Goal: Find contact information: Find contact information

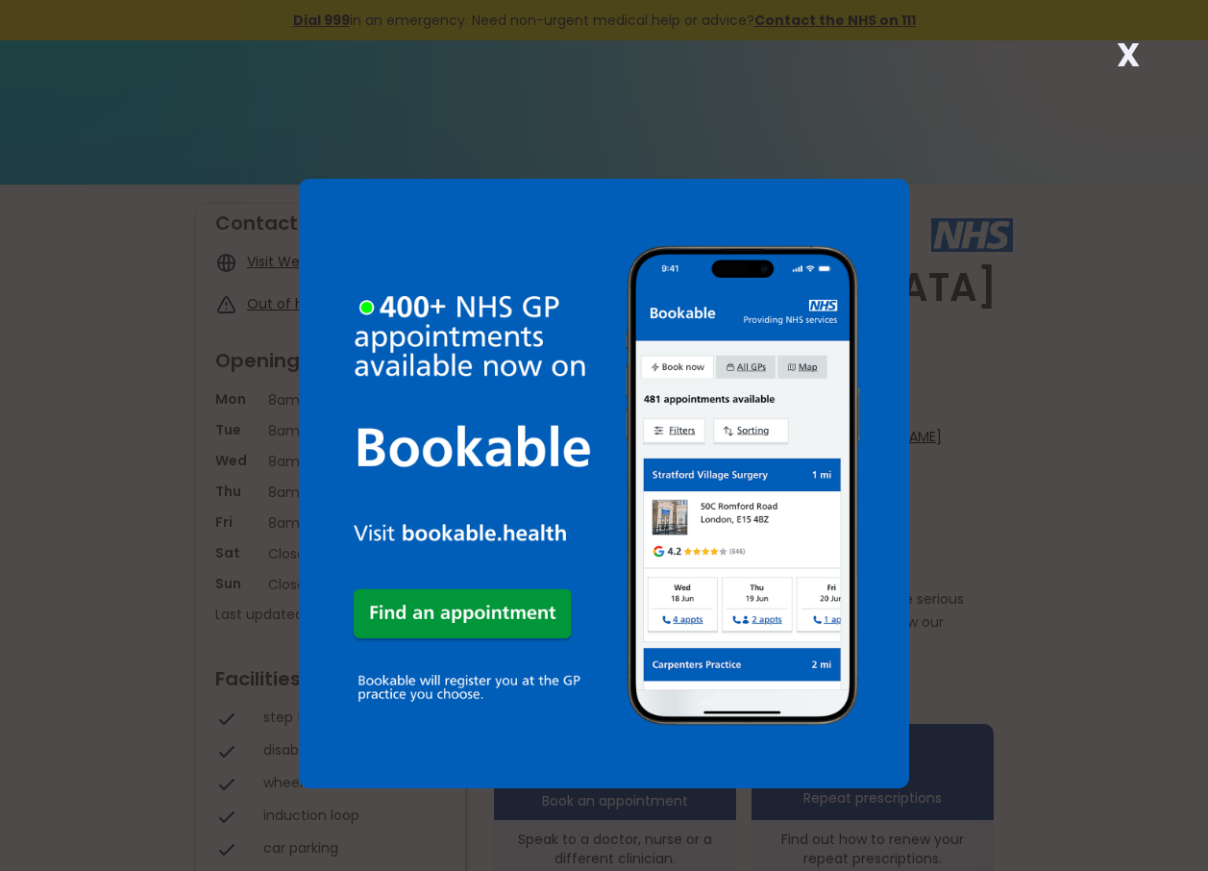
click at [1129, 49] on strong "X" at bounding box center [1128, 55] width 23 height 46
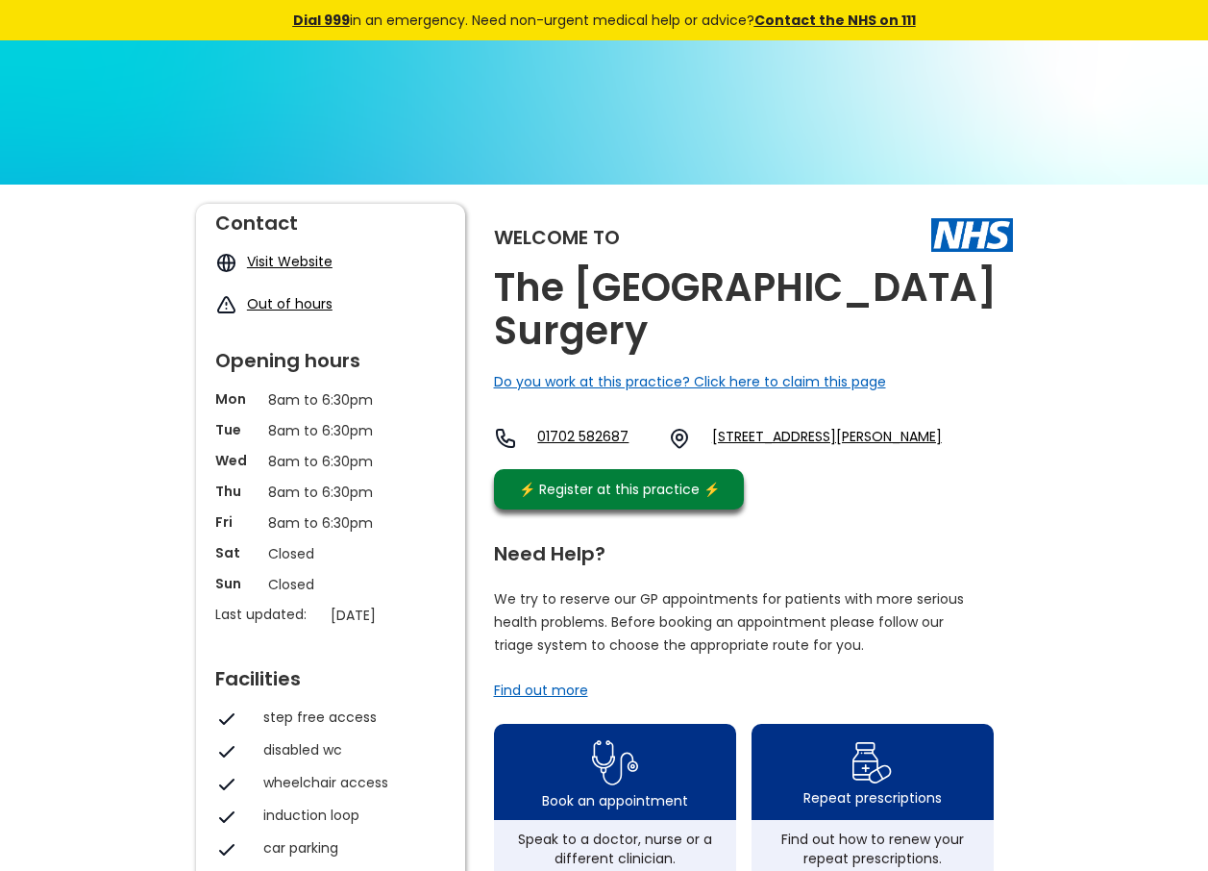
click at [928, 450] on link "[STREET_ADDRESS][PERSON_NAME]" at bounding box center [827, 438] width 230 height 23
drag, startPoint x: 498, startPoint y: 288, endPoint x: 982, endPoint y: 309, distance: 484.8
click at [982, 309] on h2 "The [GEOGRAPHIC_DATA] Surgery" at bounding box center [753, 309] width 519 height 86
copy h2 "The [GEOGRAPHIC_DATA] Surgery"
click at [884, 337] on h2 "The [GEOGRAPHIC_DATA] Surgery" at bounding box center [753, 309] width 519 height 86
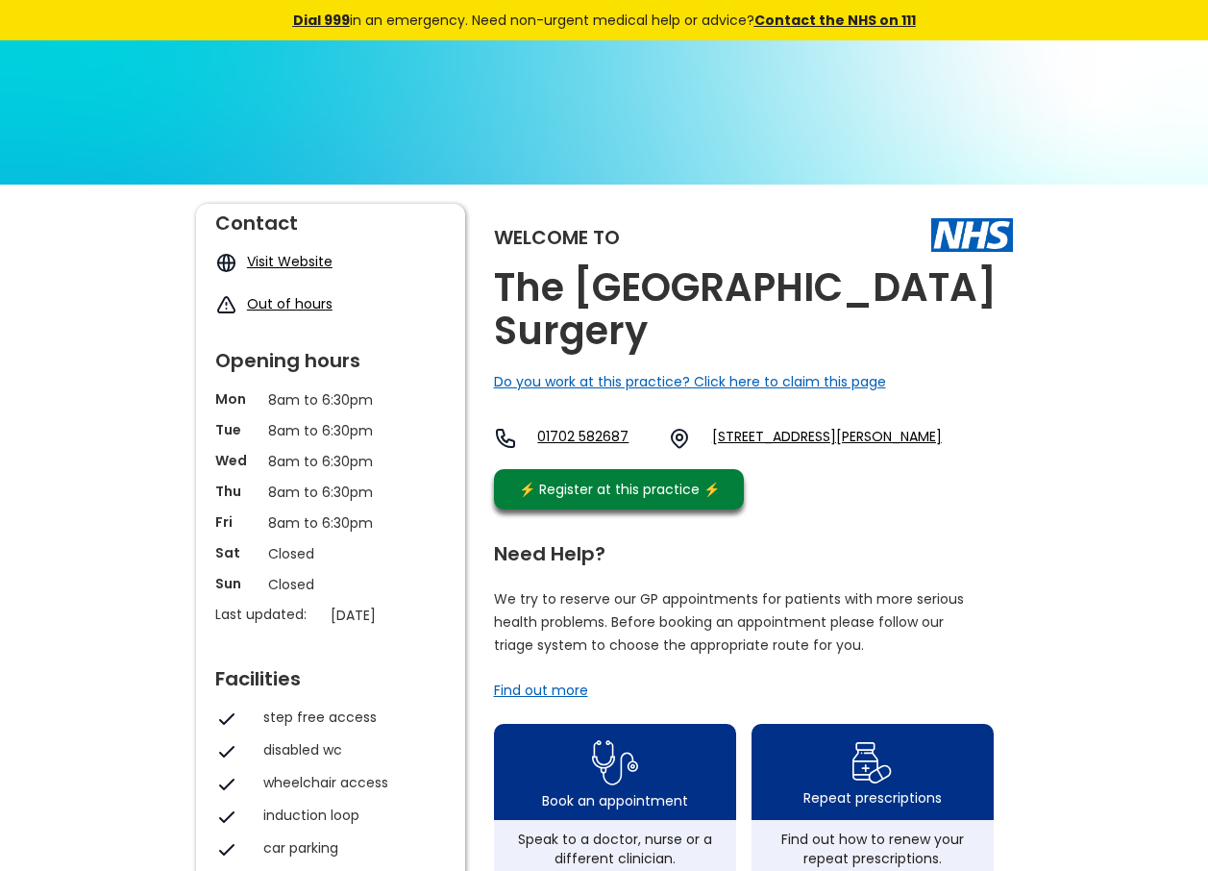
drag, startPoint x: 488, startPoint y: 231, endPoint x: 980, endPoint y: 492, distance: 557.2
copy div "Welcome to The [GEOGRAPHIC_DATA] Surgery Do you work at this practice? Click he…"
